Goal: Check status: Check status

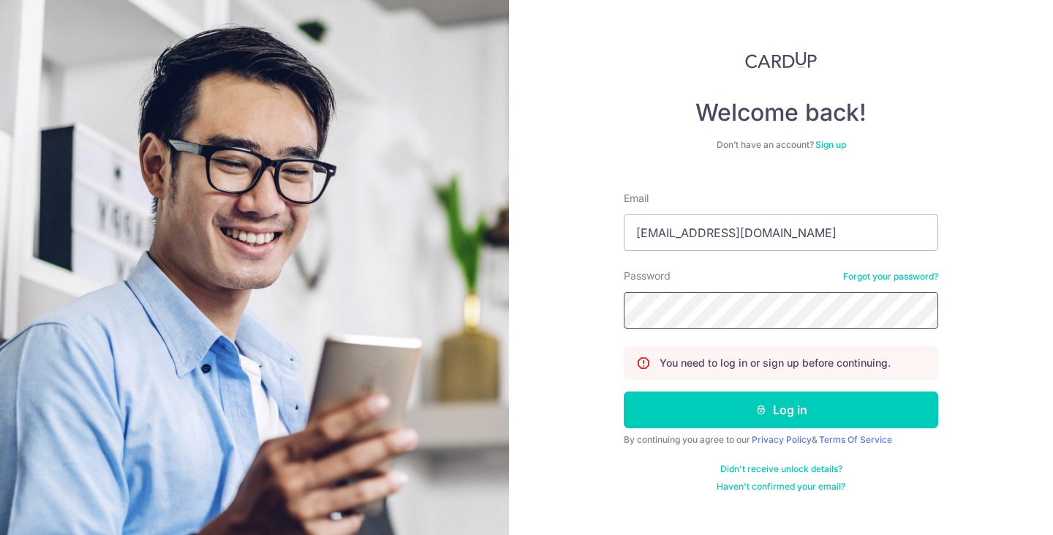
click at [624, 391] on button "Log in" at bounding box center [781, 409] width 315 height 37
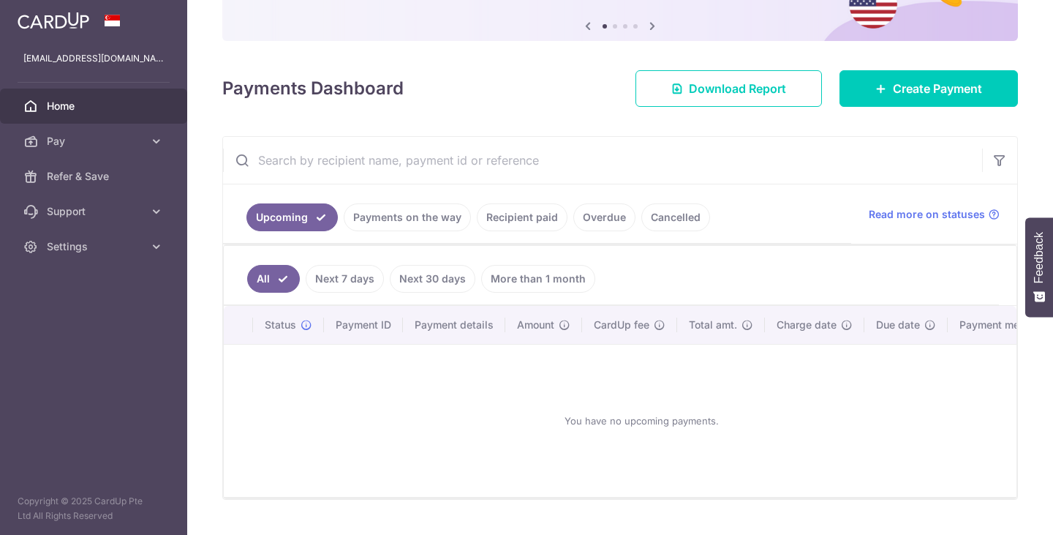
click at [440, 217] on link "Payments on the way" at bounding box center [407, 217] width 127 height 28
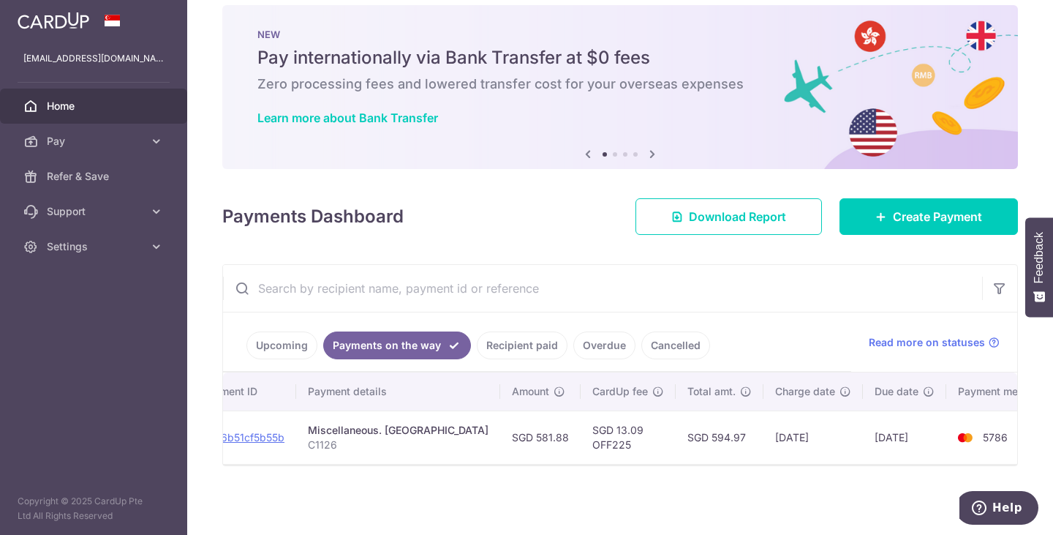
scroll to position [0, 303]
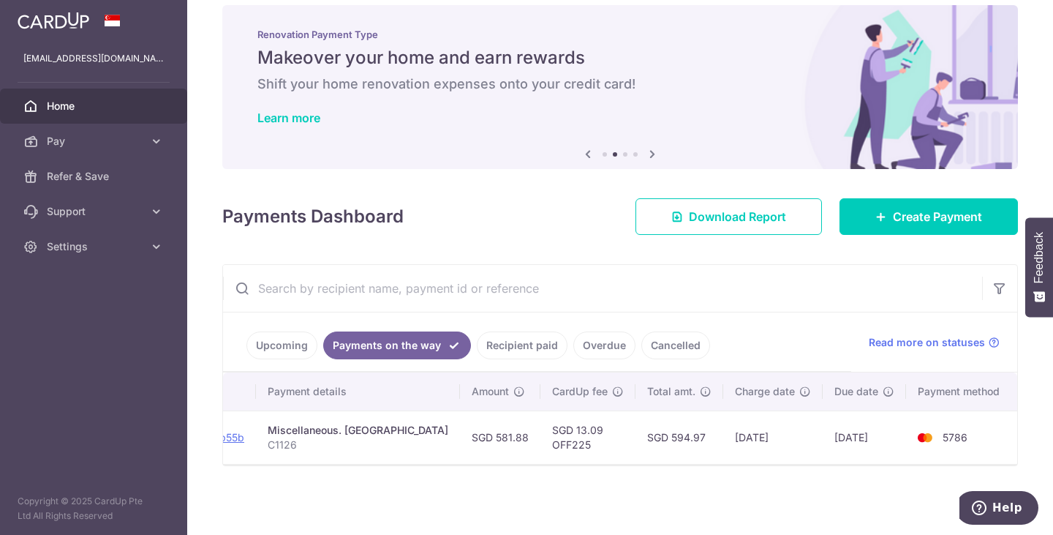
click at [537, 340] on link "Recipient paid" at bounding box center [522, 345] width 91 height 28
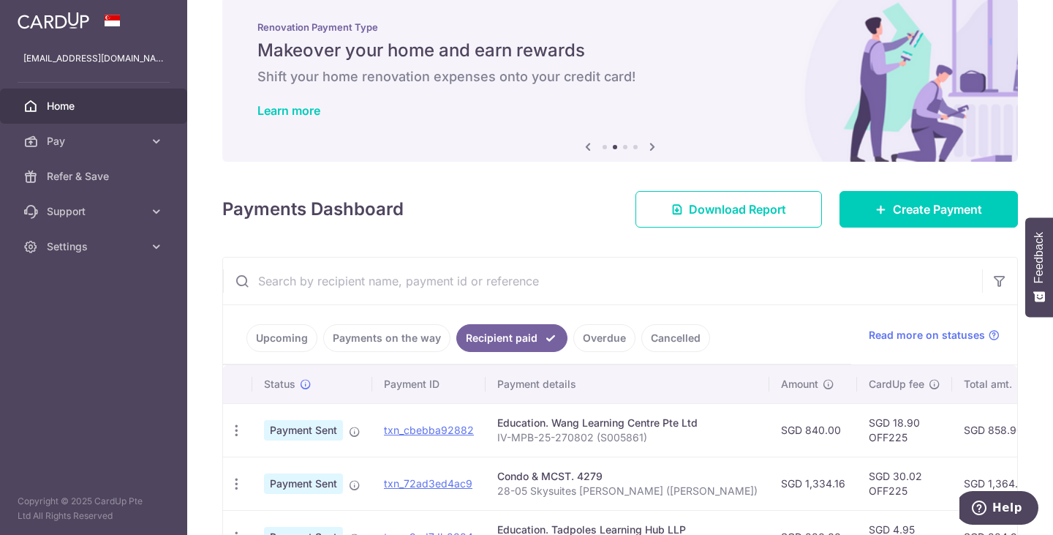
click at [282, 333] on link "Upcoming" at bounding box center [282, 338] width 71 height 28
